Goal: Contribute content: Add original content to the website for others to see

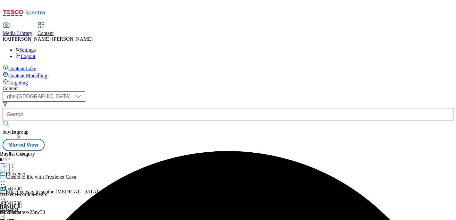
select select "ghs-uk"
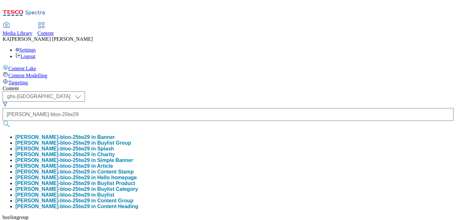
type input "henkel-bloo-25tw29"
click at [131, 140] on button "henkel-bloo-25tw29 in Buylist Group" at bounding box center [73, 143] width 116 height 6
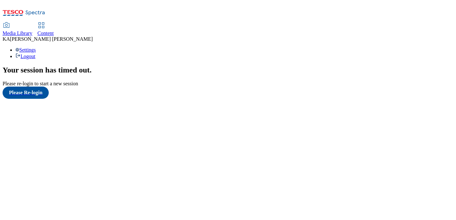
click at [54, 23] on link "Content" at bounding box center [46, 29] width 16 height 13
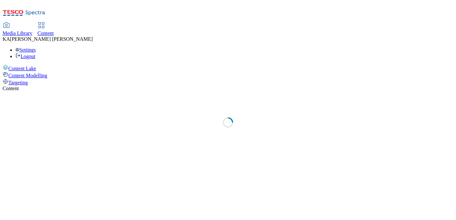
select select "ghs-uk"
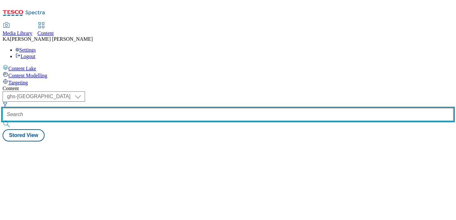
click at [145, 108] on input "text" at bounding box center [228, 114] width 451 height 13
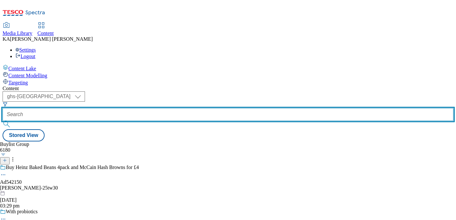
paste input "henkel-bloo-25tw29"
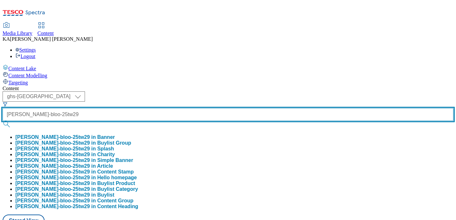
type input "henkel-bloo-25tw29"
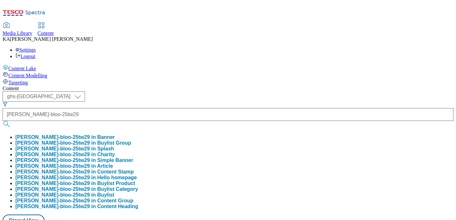
click at [131, 140] on button "henkel-bloo-25tw29 in Buylist Group" at bounding box center [73, 143] width 116 height 6
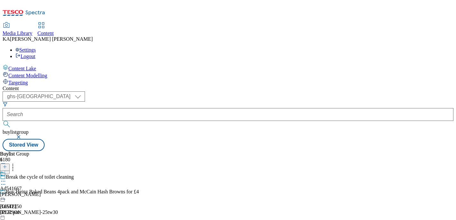
click at [6, 178] on icon at bounding box center [3, 181] width 6 height 6
click at [27, 192] on span "Edit" at bounding box center [23, 194] width 7 height 5
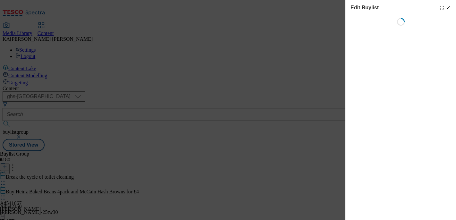
select select "tactical"
select select "supplier funded short term 1-3 weeks"
select select "dunnhumby"
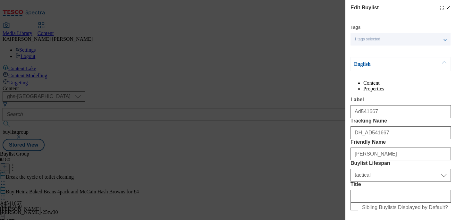
select select "Banner"
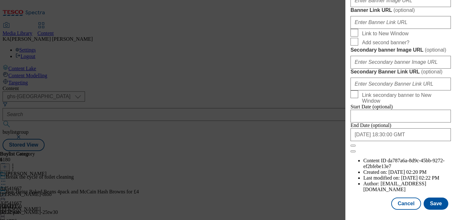
scroll to position [588, 0]
click at [367, 7] on input "Banner Image URL ( optional )" at bounding box center [400, 0] width 100 height 13
paste input "https://digitalcontent.api.tesco.com/v2/media/ghs-mktg/2de14ba9-bda3-4f28-8b7e-…"
type input "https://digitalcontent.api.tesco.com/v2/media/ghs-mktg/2de14ba9-bda3-4f28-8b7e-…"
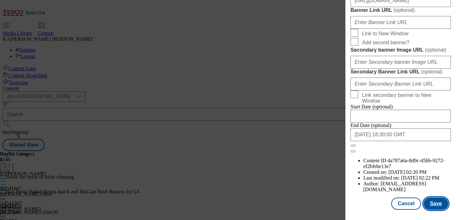
click at [437, 203] on button "Save" at bounding box center [436, 204] width 25 height 12
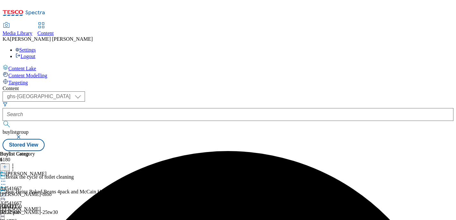
click at [6, 193] on icon at bounding box center [3, 196] width 6 height 6
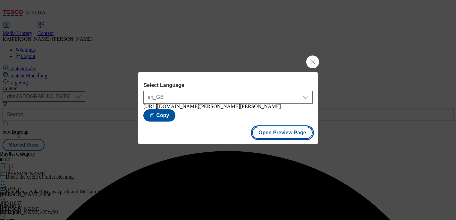
click at [273, 139] on button "Open Preview Page" at bounding box center [282, 133] width 61 height 12
click at [311, 55] on button "Close Modal" at bounding box center [312, 61] width 13 height 13
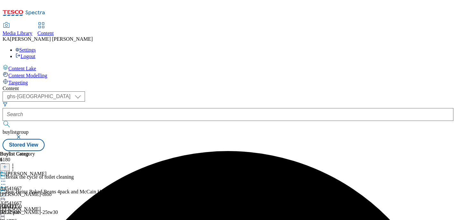
click at [6, 193] on icon at bounding box center [3, 196] width 6 height 6
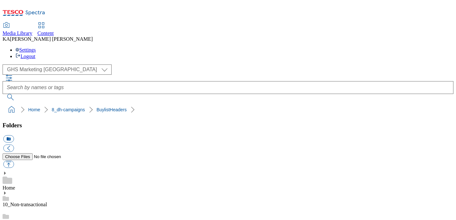
scroll to position [120, 0]
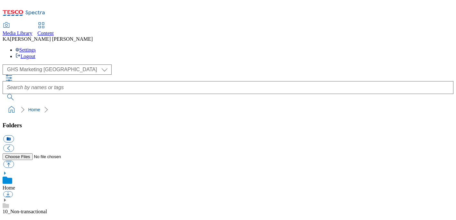
scroll to position [93, 0]
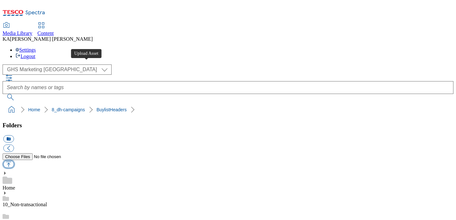
click at [14, 161] on button "button" at bounding box center [8, 164] width 11 height 7
type input "C:\fakepath\1756732559226-ad541667_Henkel_Bloo_LegoBrand_H_1184x333_V1.jpg"
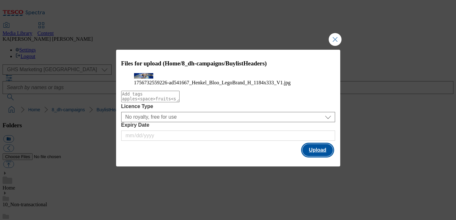
click at [310, 156] on button "Upload" at bounding box center [317, 150] width 30 height 12
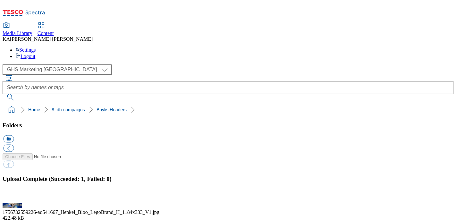
click at [13, 196] on button "button" at bounding box center [8, 199] width 10 height 6
